Goal: Transaction & Acquisition: Subscribe to service/newsletter

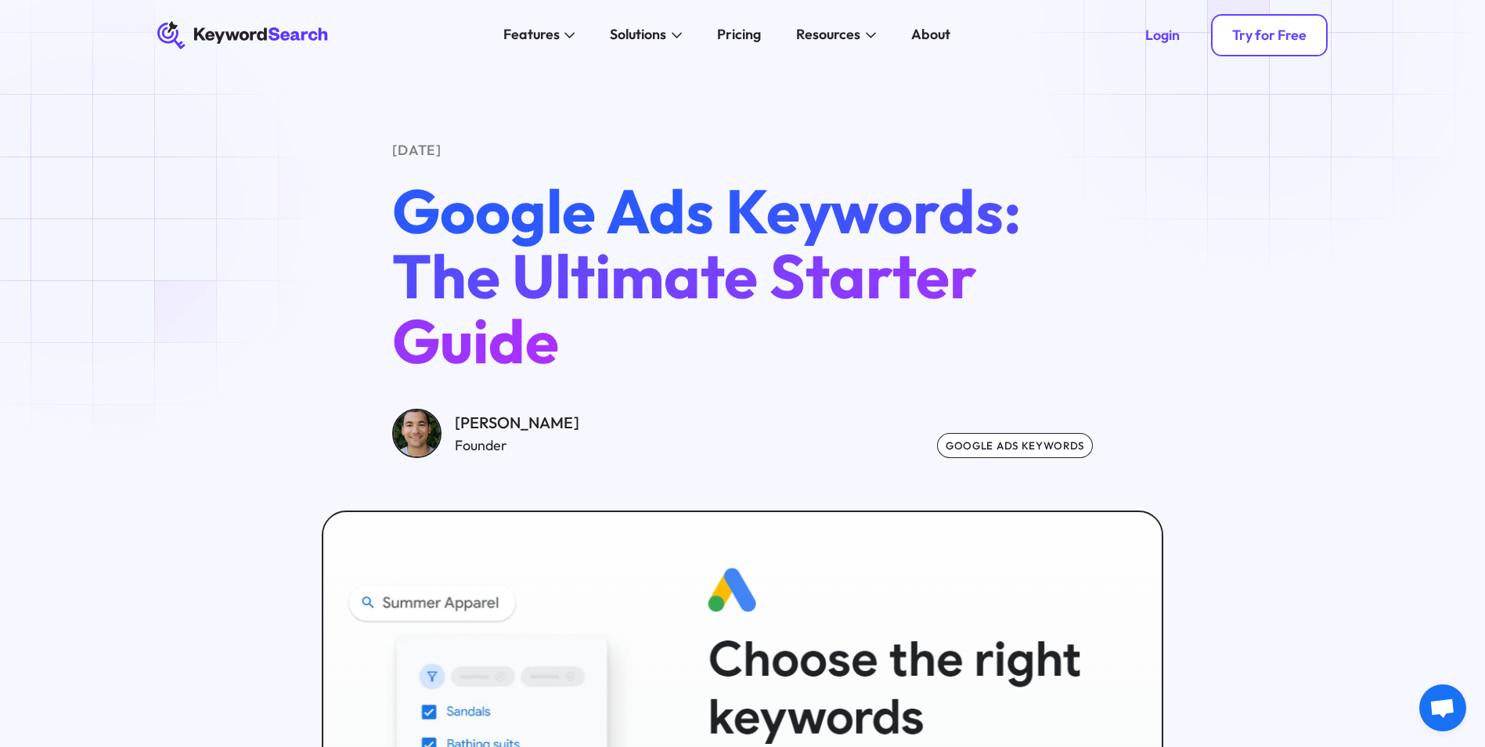
click at [1262, 46] on link "Try for Free" at bounding box center [1269, 35] width 117 height 42
